Goal: Transaction & Acquisition: Purchase product/service

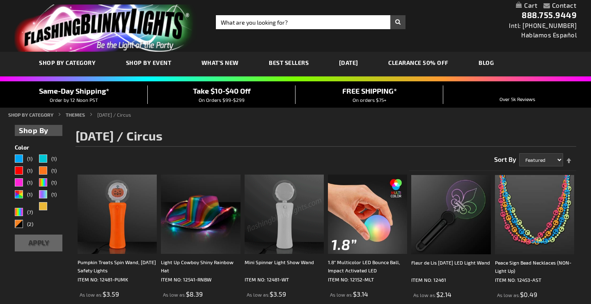
scroll to position [16, 0]
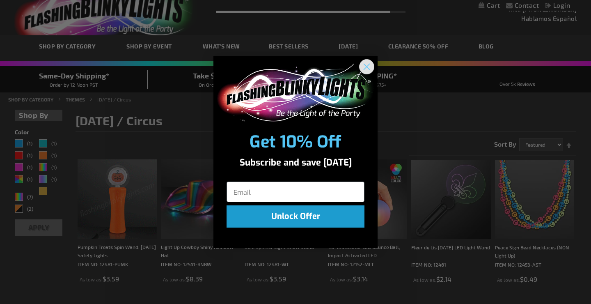
click at [368, 63] on circle "Close dialog" at bounding box center [367, 67] width 14 height 14
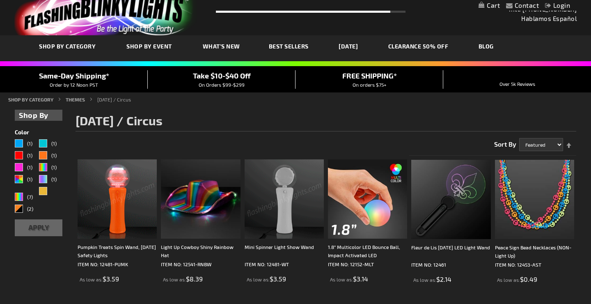
click at [357, 44] on link "[DATE]" at bounding box center [349, 46] width 32 height 28
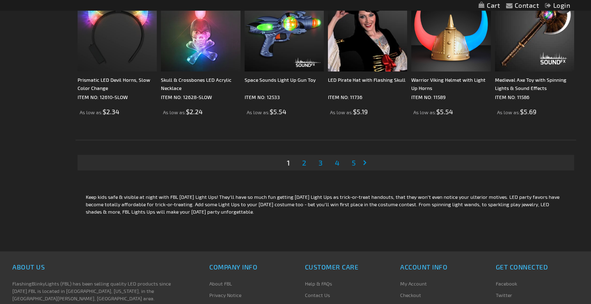
scroll to position [1626, 0]
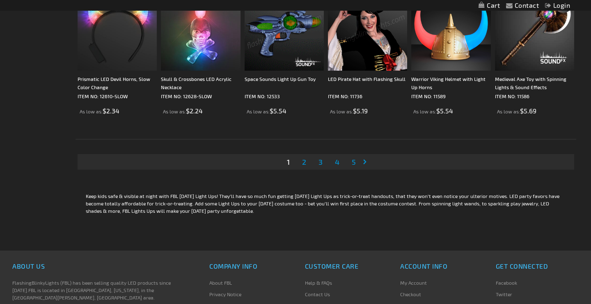
click at [303, 159] on span "2" at bounding box center [304, 161] width 4 height 9
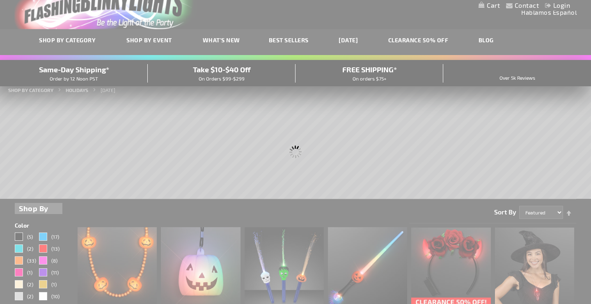
scroll to position [0, 0]
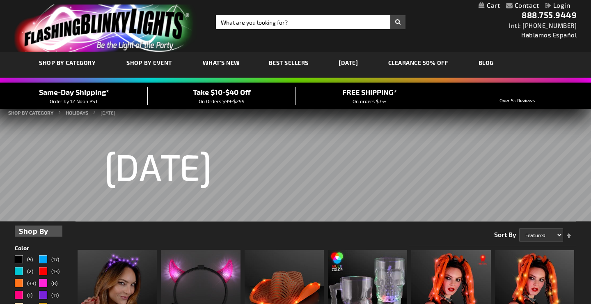
click at [449, 62] on link "CLEARANCE 50% OFF" at bounding box center [418, 63] width 73 height 28
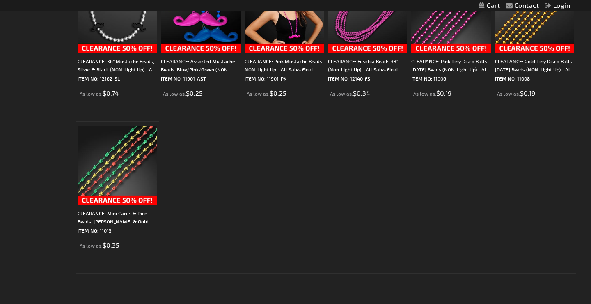
scroll to position [1435, 0]
